Goal: Information Seeking & Learning: Learn about a topic

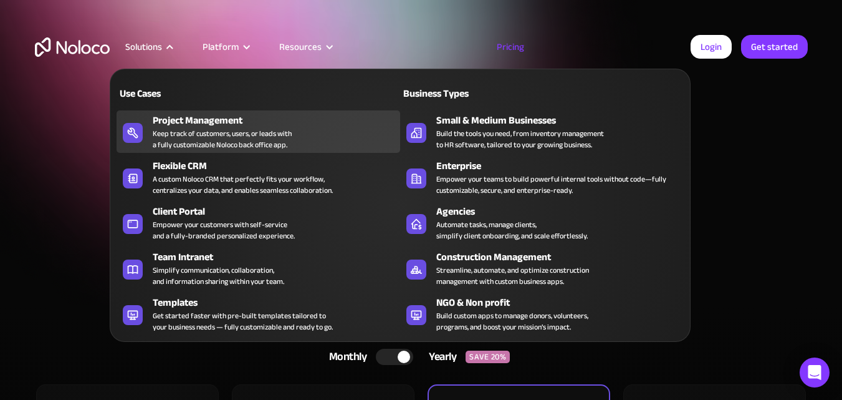
click at [279, 137] on div "Keep track of customers, users, or leads with a fully customizable Noloco back …" at bounding box center [222, 139] width 139 height 22
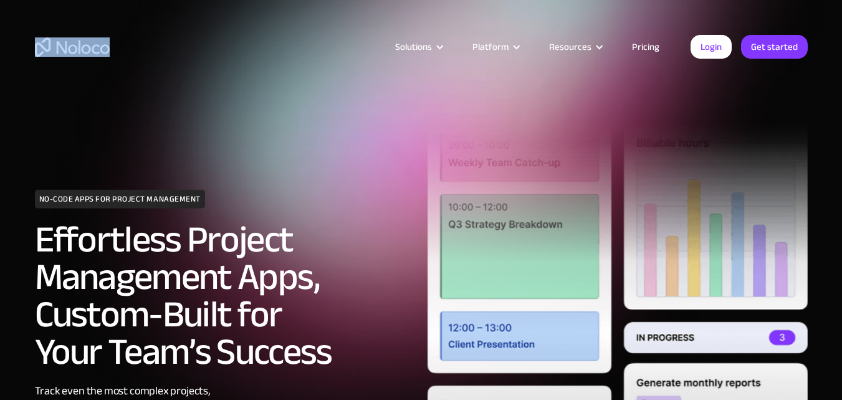
click at [77, 39] on div "Solutions Use Cases Business Types Project Management Keep track of customers, …" at bounding box center [421, 46] width 798 height 49
